Goal: Task Accomplishment & Management: Manage account settings

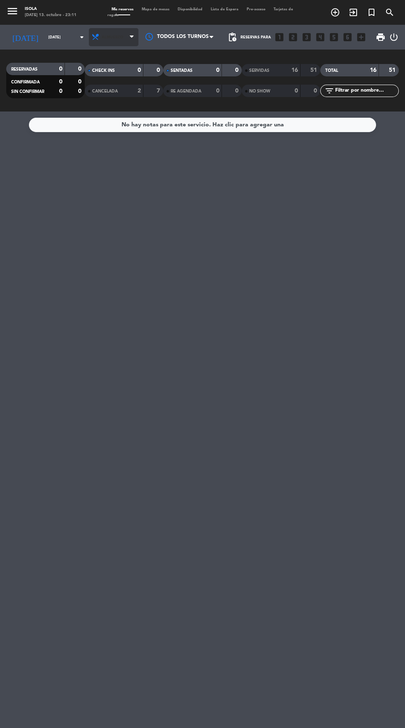
click at [109, 40] on span "Almuerzo" at bounding box center [114, 37] width 50 height 18
click at [119, 92] on div "menu Isola [DATE] 13. octubre - 23:11 Mis reservas Mapa de mesas Disponibilidad…" at bounding box center [202, 55] width 405 height 111
click at [64, 38] on input "[DATE]" at bounding box center [70, 37] width 52 height 13
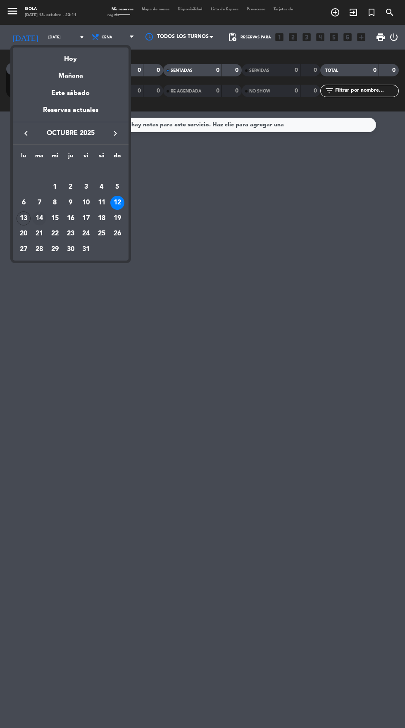
click at [39, 218] on div "14" at bounding box center [39, 218] width 14 height 14
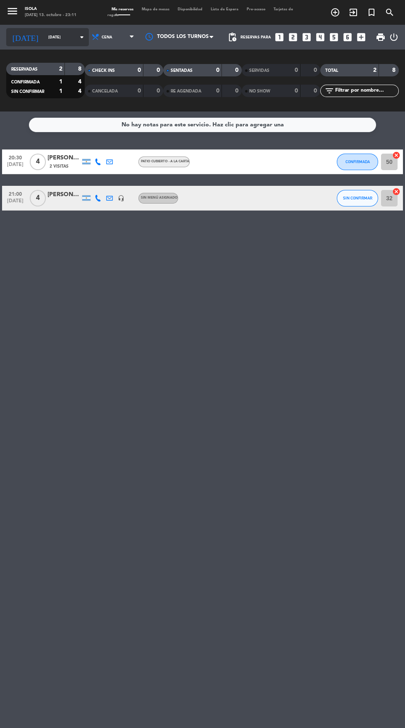
click at [63, 37] on input "[DATE]" at bounding box center [70, 37] width 52 height 13
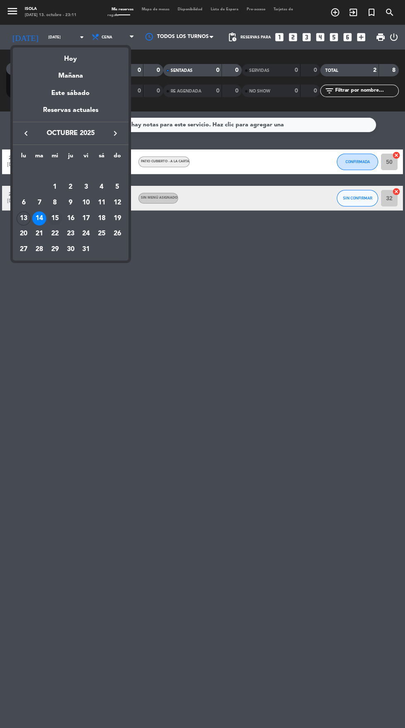
click at [57, 216] on div "15" at bounding box center [55, 218] width 14 height 14
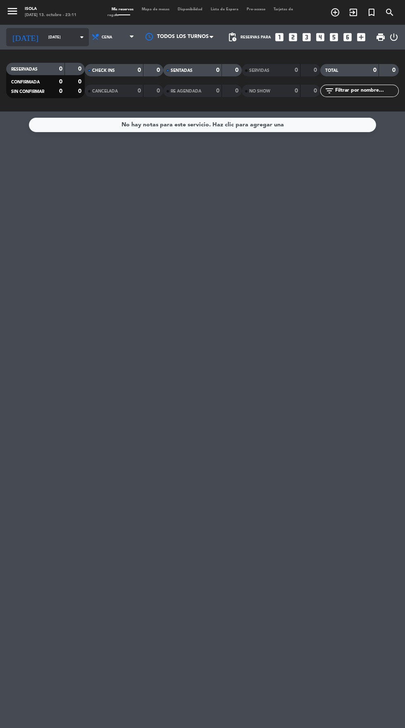
click at [77, 36] on icon "arrow_drop_down" at bounding box center [82, 37] width 10 height 10
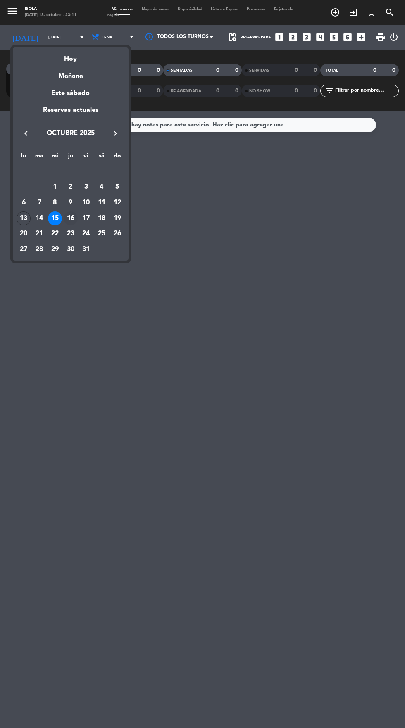
click at [70, 218] on div "16" at bounding box center [71, 218] width 14 height 14
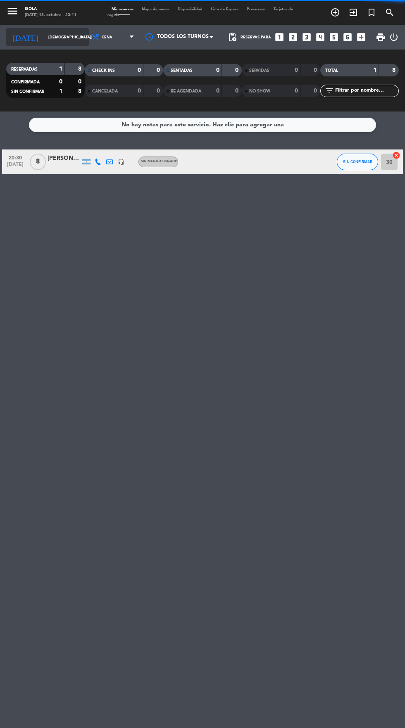
click at [77, 40] on icon "arrow_drop_down" at bounding box center [82, 37] width 10 height 10
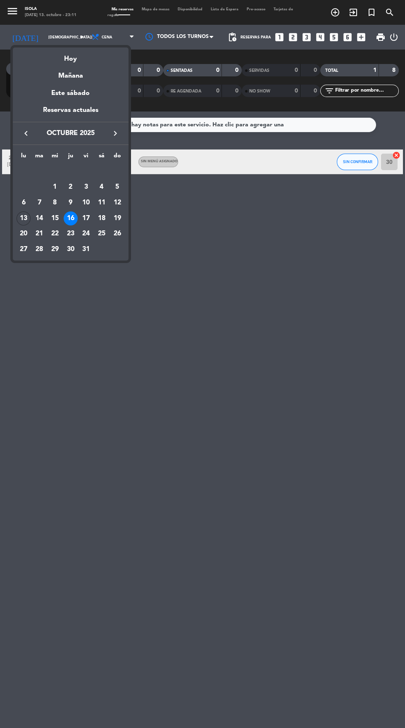
click at [115, 306] on div at bounding box center [202, 364] width 405 height 728
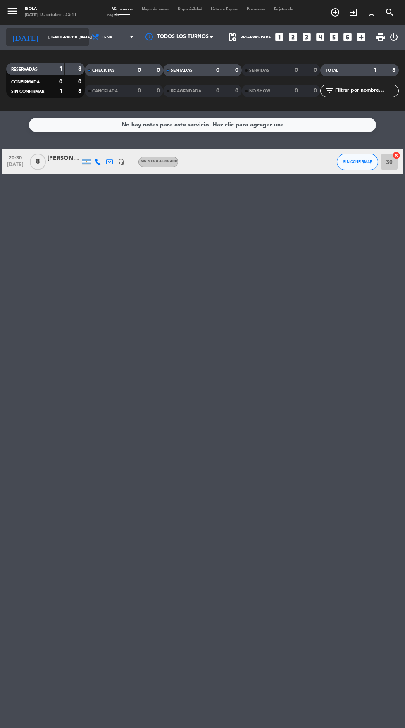
click at [59, 33] on input "[DEMOGRAPHIC_DATA][DATE]" at bounding box center [70, 37] width 52 height 13
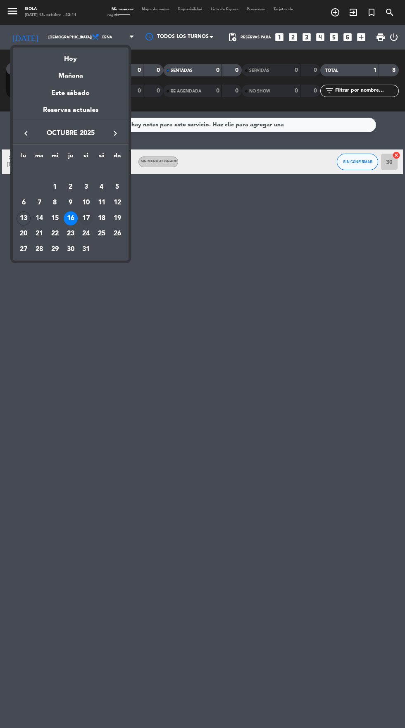
click at [88, 215] on div "17" at bounding box center [86, 218] width 14 height 14
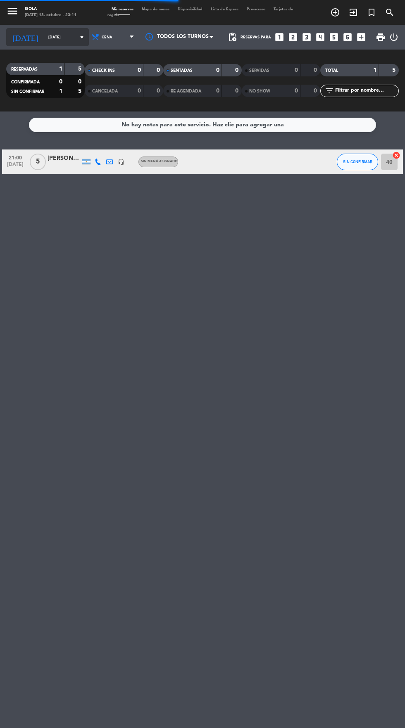
click at [66, 41] on input "[DATE]" at bounding box center [70, 37] width 52 height 13
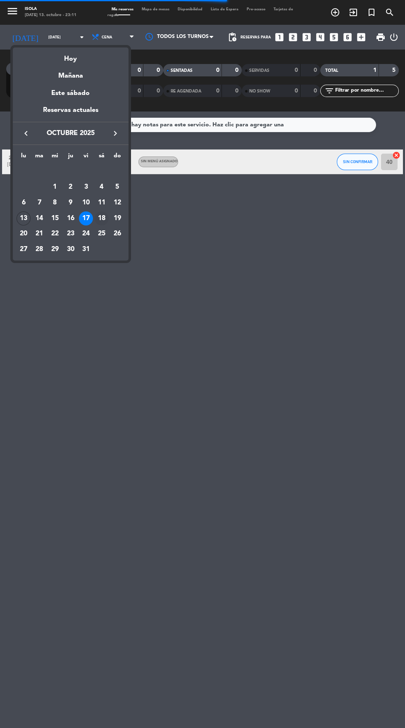
click at [100, 215] on div "18" at bounding box center [102, 218] width 14 height 14
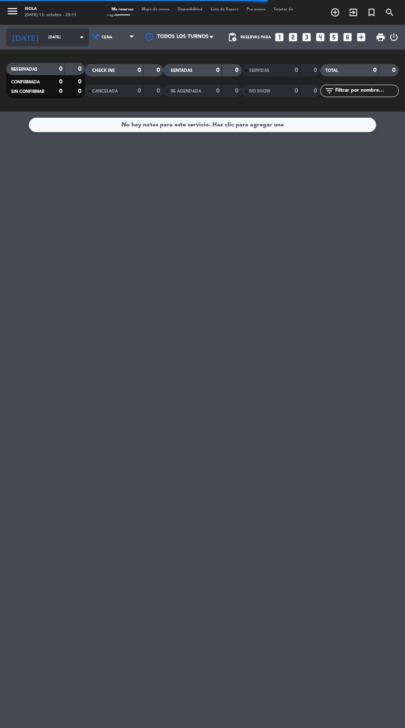
click at [65, 40] on input "[DATE]" at bounding box center [70, 37] width 52 height 13
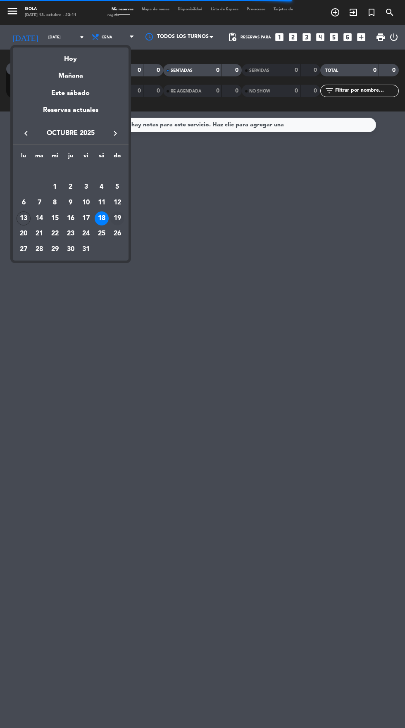
click at [121, 221] on div "19" at bounding box center [117, 218] width 14 height 14
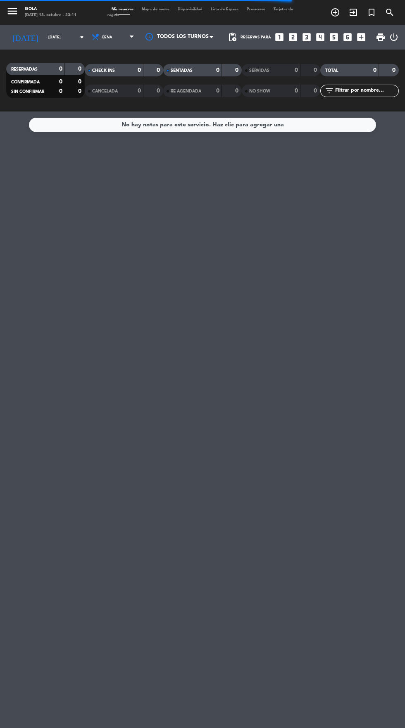
type input "[DATE]"
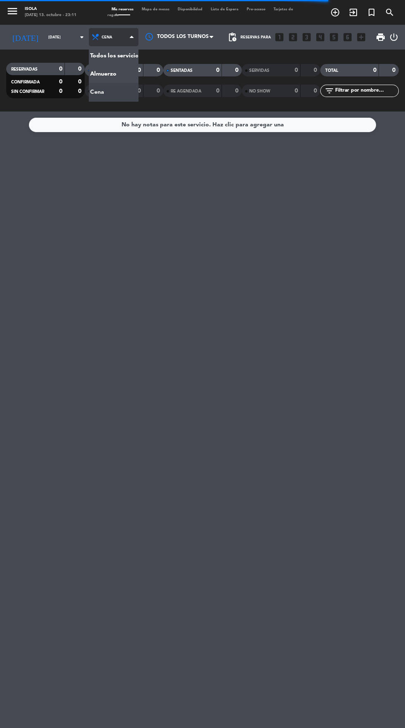
click at [121, 66] on div "menu Isola [DATE] 13. octubre - 23:11 Mis reservas Mapa de mesas Disponibilidad…" at bounding box center [202, 55] width 405 height 111
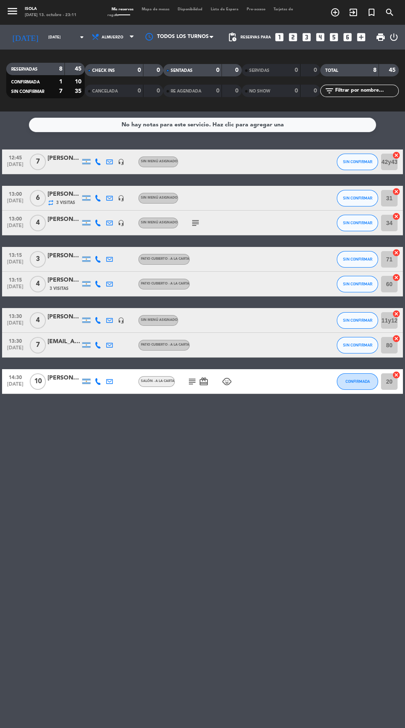
click at [188, 378] on icon "subject" at bounding box center [192, 382] width 10 height 10
click at [291, 446] on div "No hay notas para este servicio. Haz clic para agregar una 12:45 [DATE] 7 [PERS…" at bounding box center [202, 419] width 405 height 616
